Goal: Task Accomplishment & Management: Manage account settings

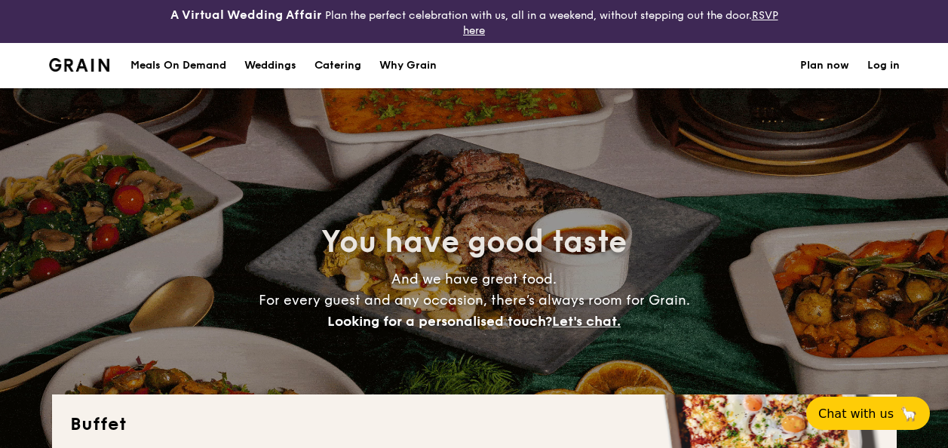
select select
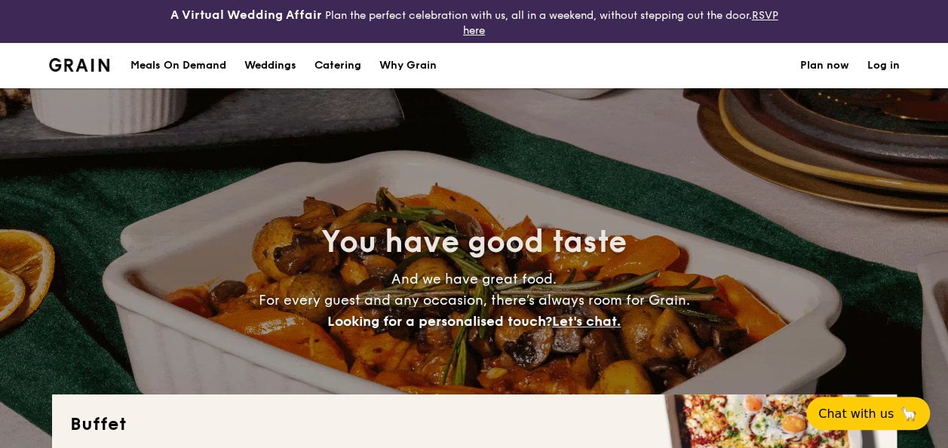
click at [884, 60] on link "Log in" at bounding box center [884, 65] width 32 height 45
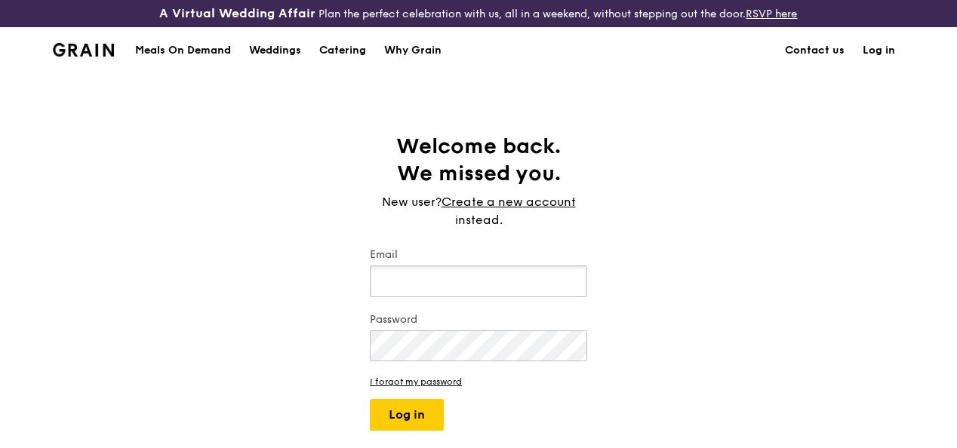
click at [457, 281] on input "Email" at bounding box center [478, 282] width 217 height 32
type input "y"
type input "[EMAIL_ADDRESS][DOMAIN_NAME]"
click at [370, 399] on button "Log in" at bounding box center [407, 415] width 74 height 32
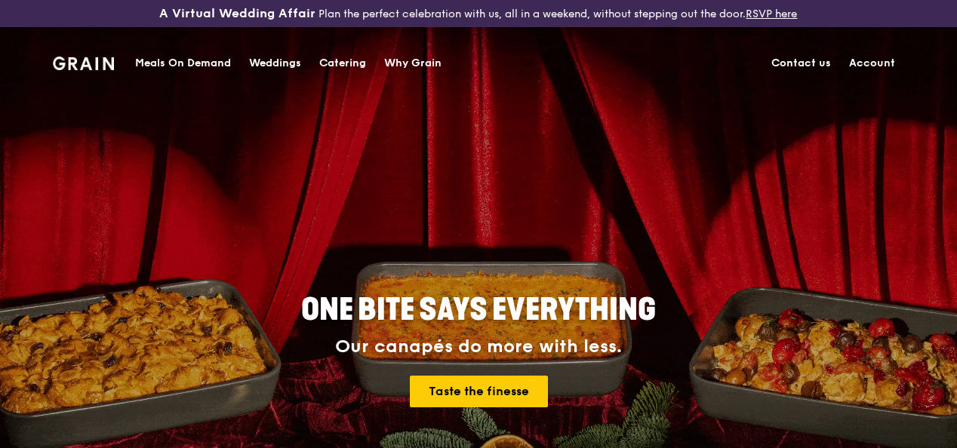
click at [881, 63] on link "Account" at bounding box center [872, 63] width 64 height 45
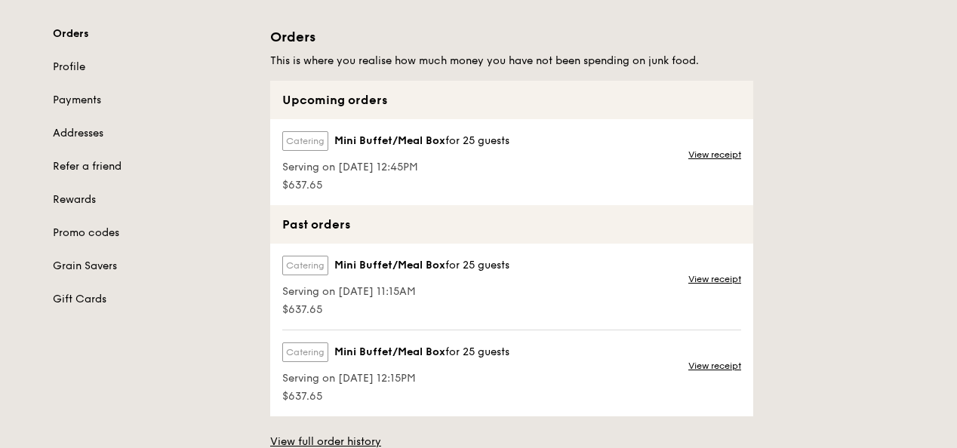
scroll to position [151, 0]
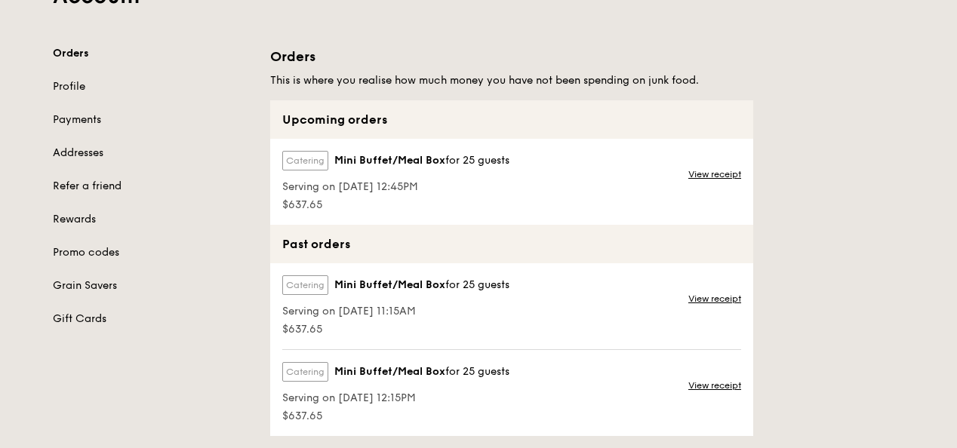
click at [426, 168] on span "Mini Buffet/Meal Box" at bounding box center [389, 160] width 111 height 15
click at [724, 180] on link "View receipt" at bounding box center [714, 174] width 53 height 12
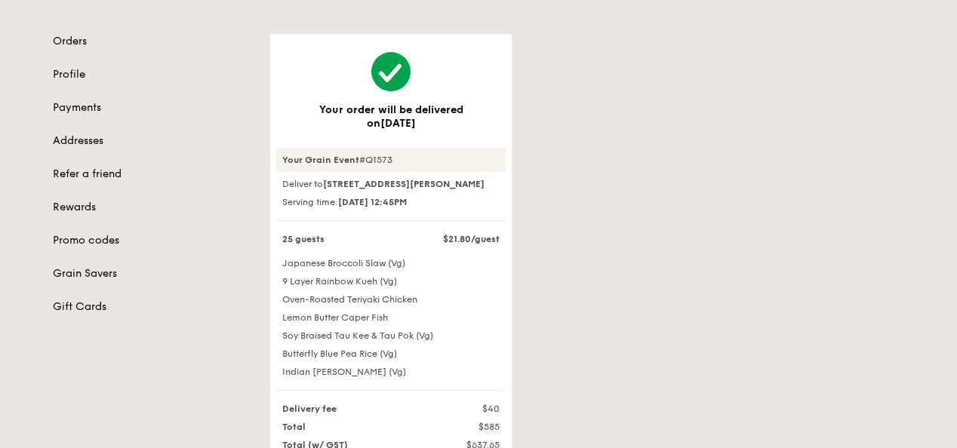
scroll to position [75, 0]
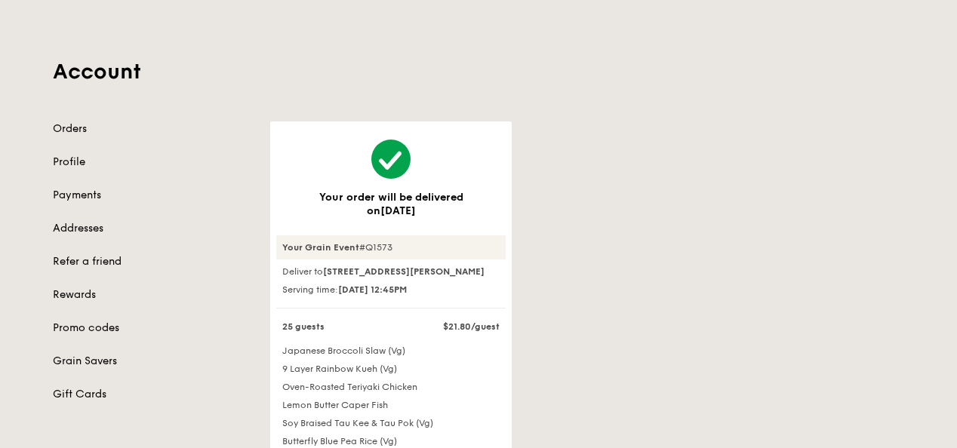
click at [54, 131] on div "Account Orders Profile Payments Addresses Refer a friend Rewards Promo codes Gr…" at bounding box center [478, 332] width 869 height 668
click at [60, 137] on link "Orders" at bounding box center [152, 128] width 199 height 15
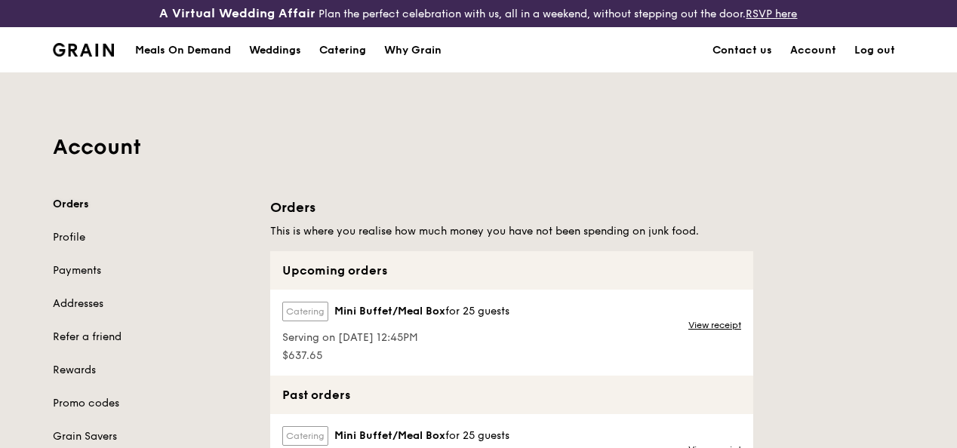
scroll to position [302, 0]
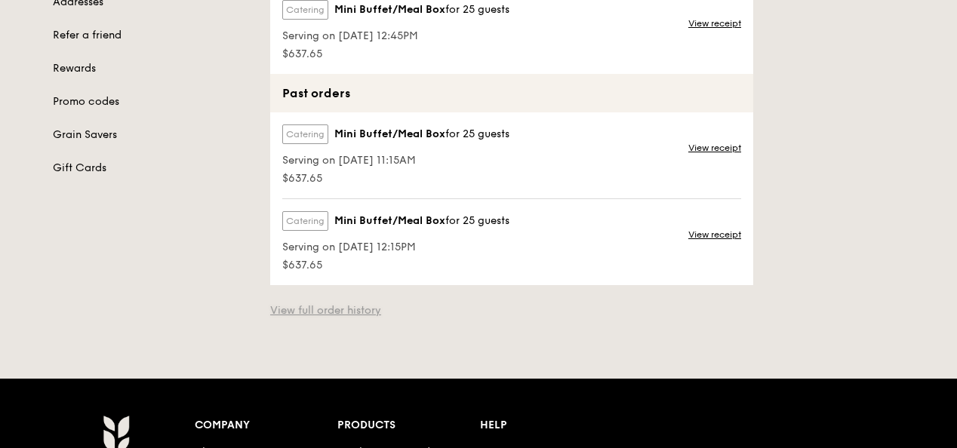
click at [347, 318] on link "View full order history" at bounding box center [325, 310] width 111 height 15
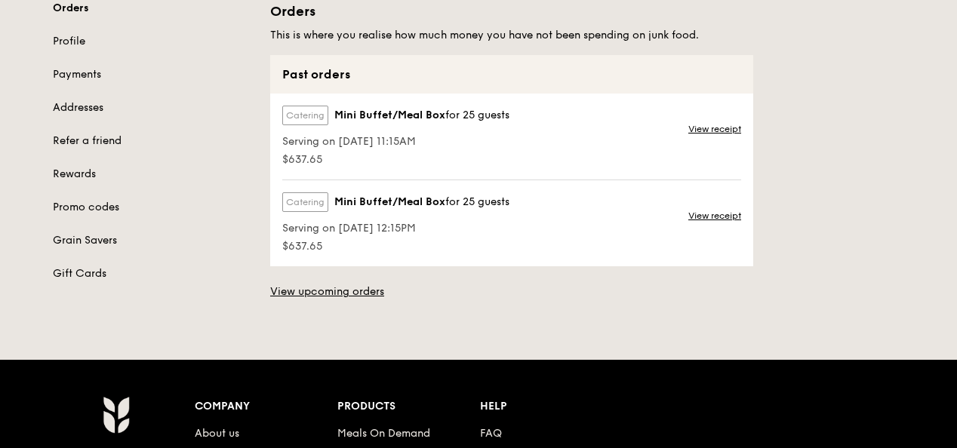
scroll to position [151, 0]
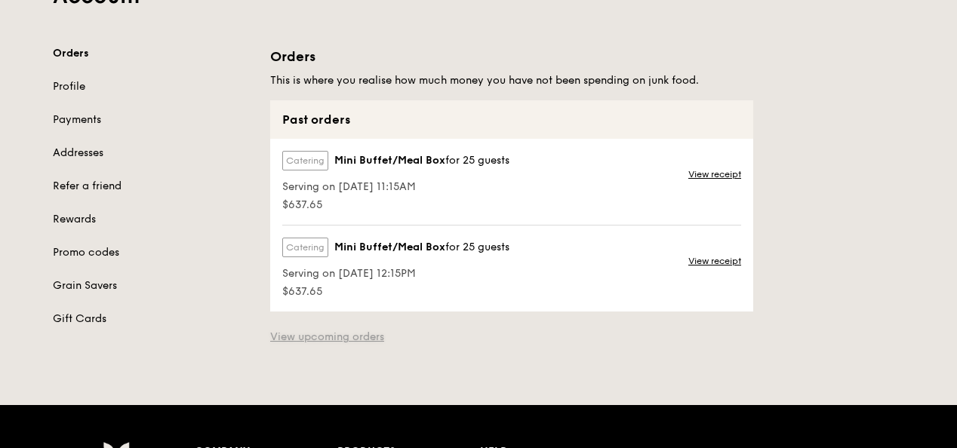
click at [278, 345] on link "View upcoming orders" at bounding box center [327, 337] width 114 height 15
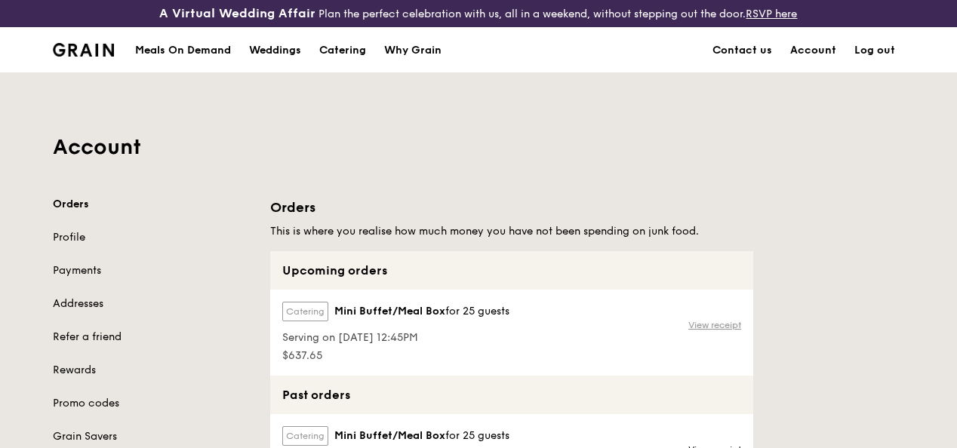
click at [718, 331] on link "View receipt" at bounding box center [714, 325] width 53 height 12
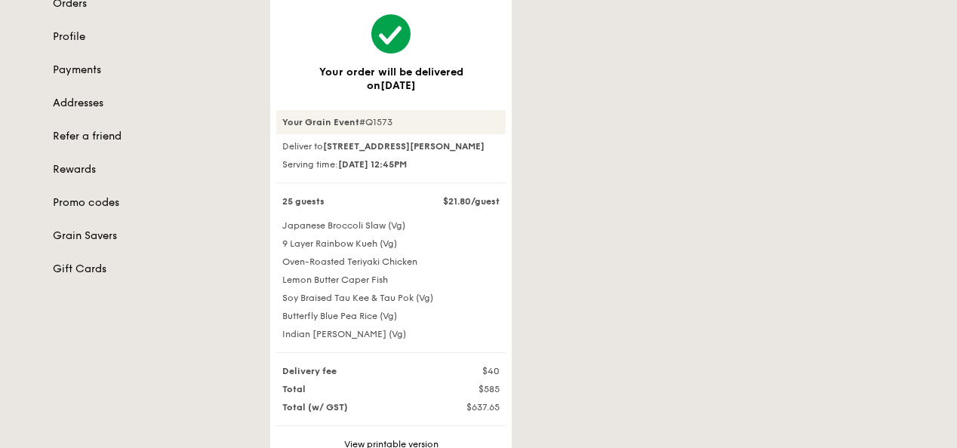
scroll to position [377, 0]
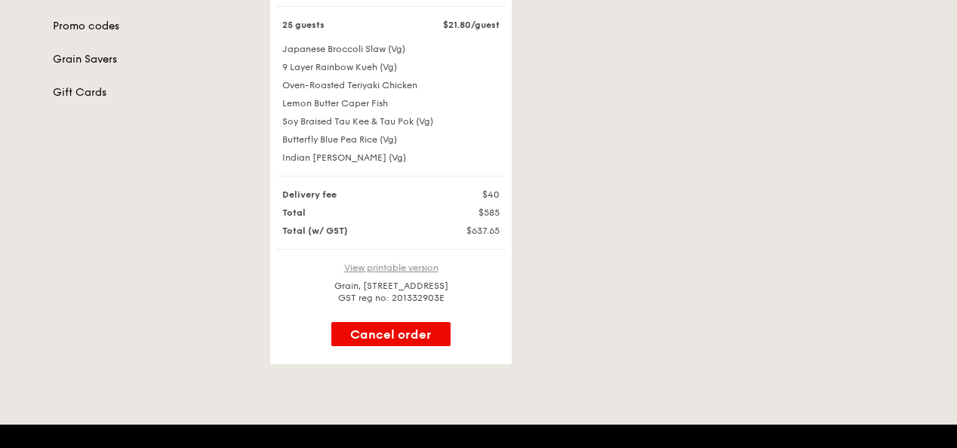
click at [389, 273] on link "View printable version" at bounding box center [391, 268] width 94 height 11
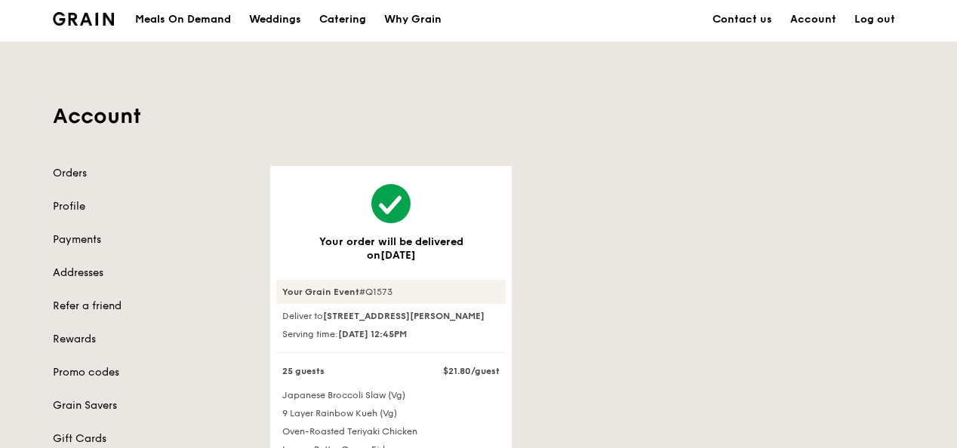
scroll to position [0, 0]
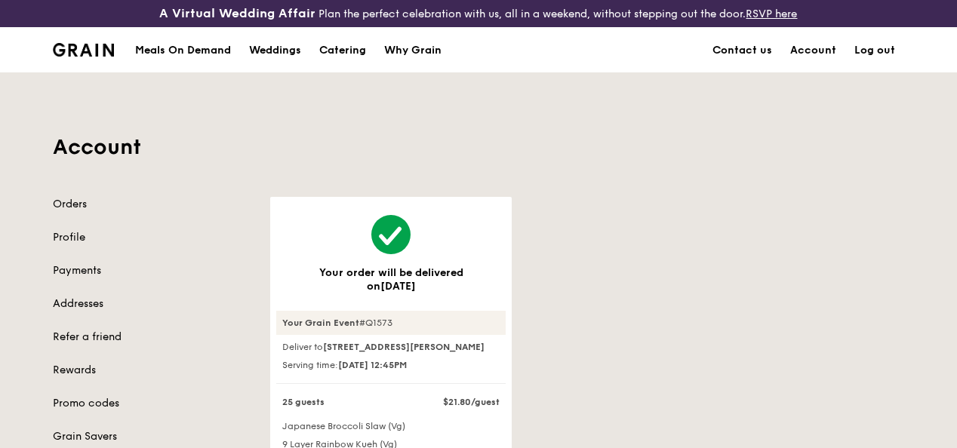
click at [89, 57] on img at bounding box center [83, 50] width 61 height 14
